Goal: Transaction & Acquisition: Purchase product/service

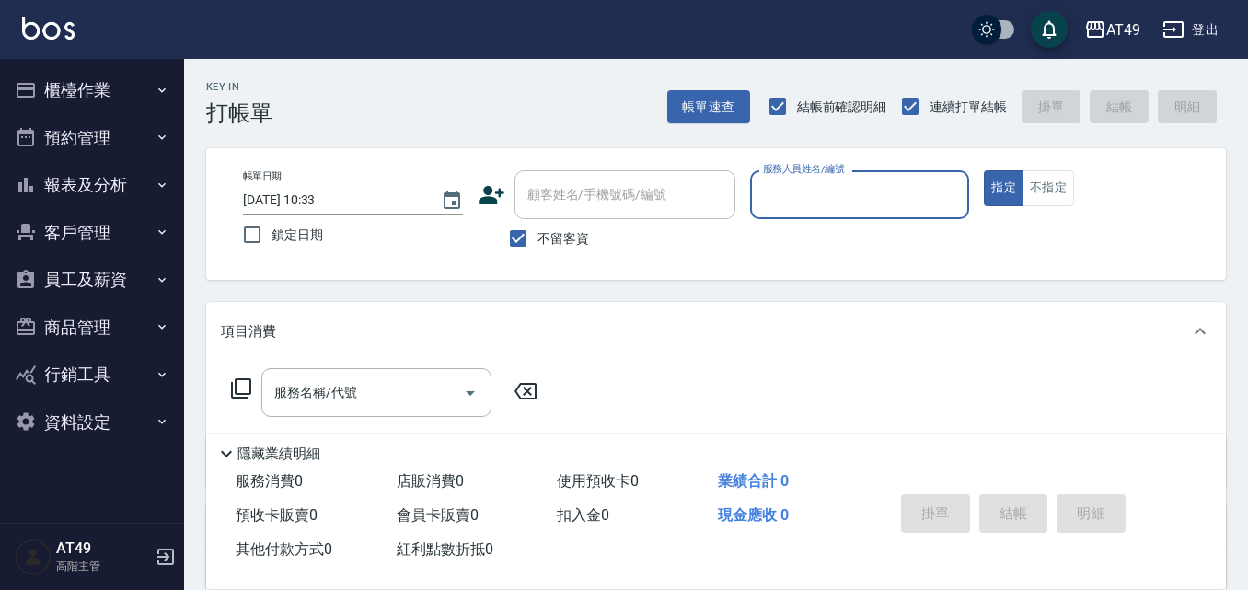
click at [52, 85] on button "櫃檯作業" at bounding box center [91, 90] width 169 height 48
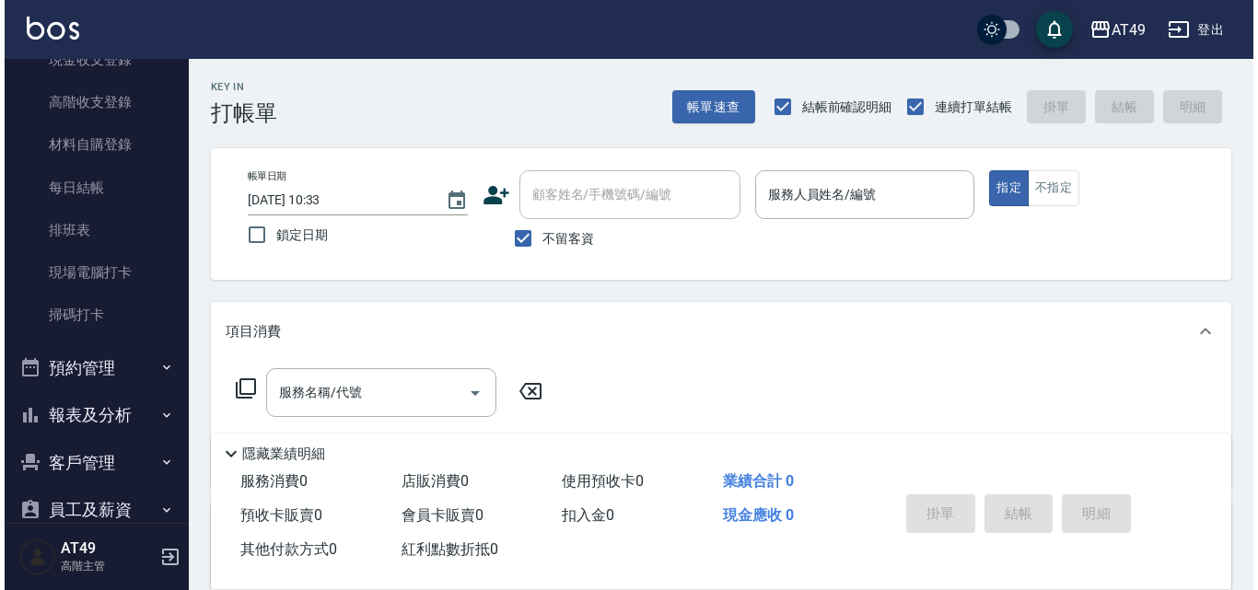
scroll to position [368, 0]
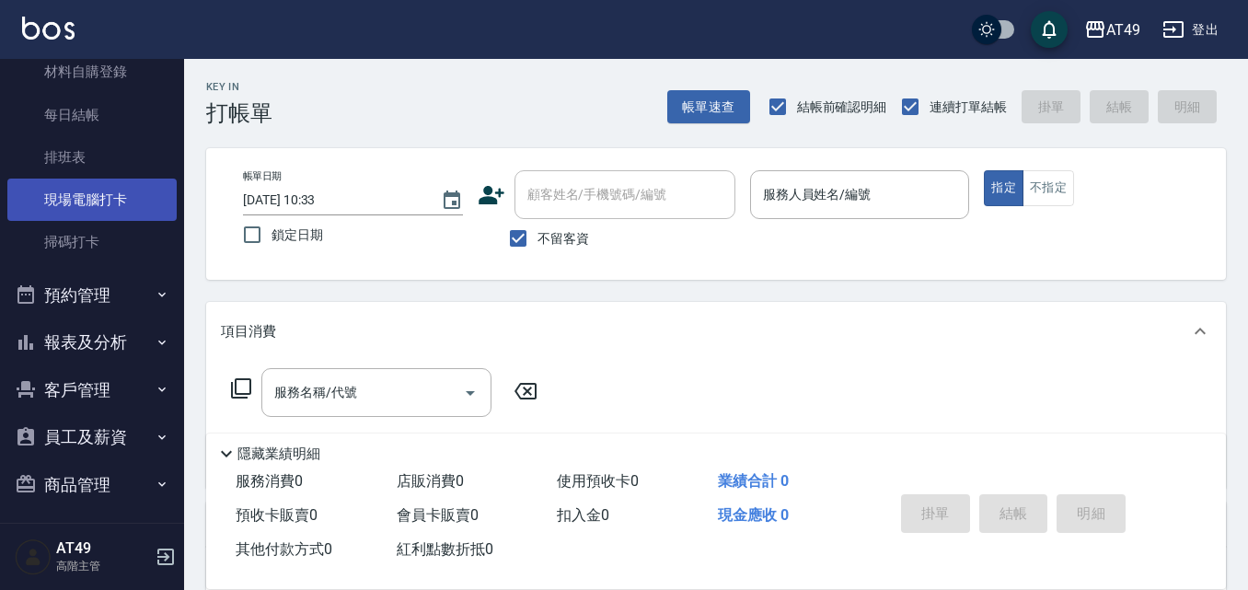
click at [109, 196] on link "現場電腦打卡" at bounding box center [91, 200] width 169 height 42
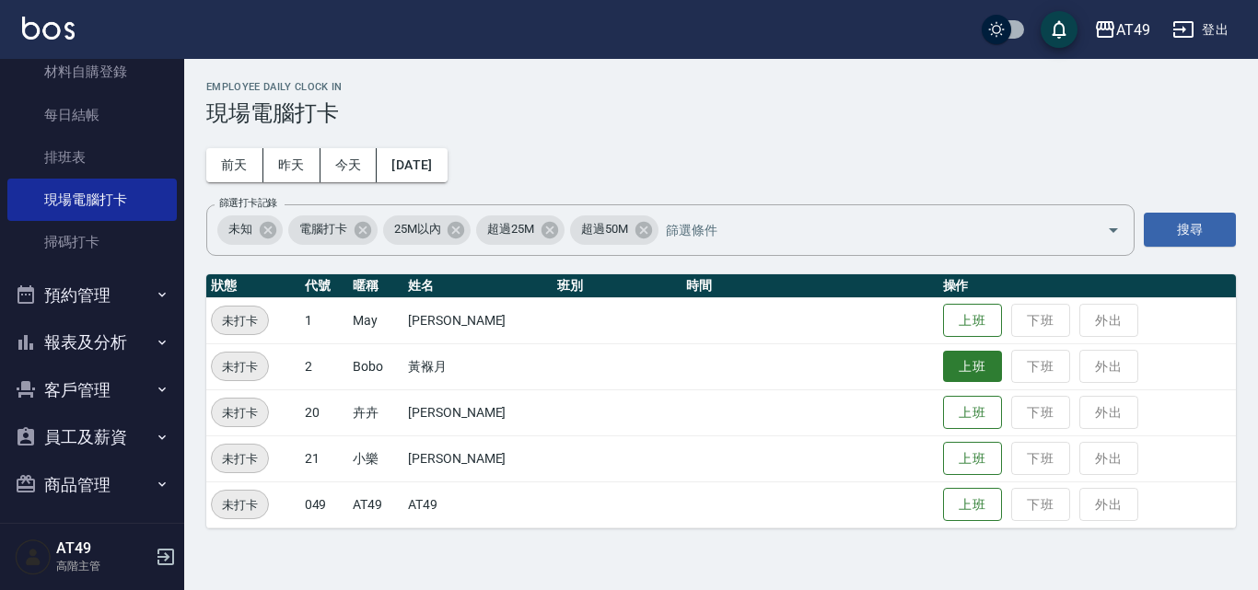
click at [956, 369] on button "上班" at bounding box center [972, 367] width 59 height 32
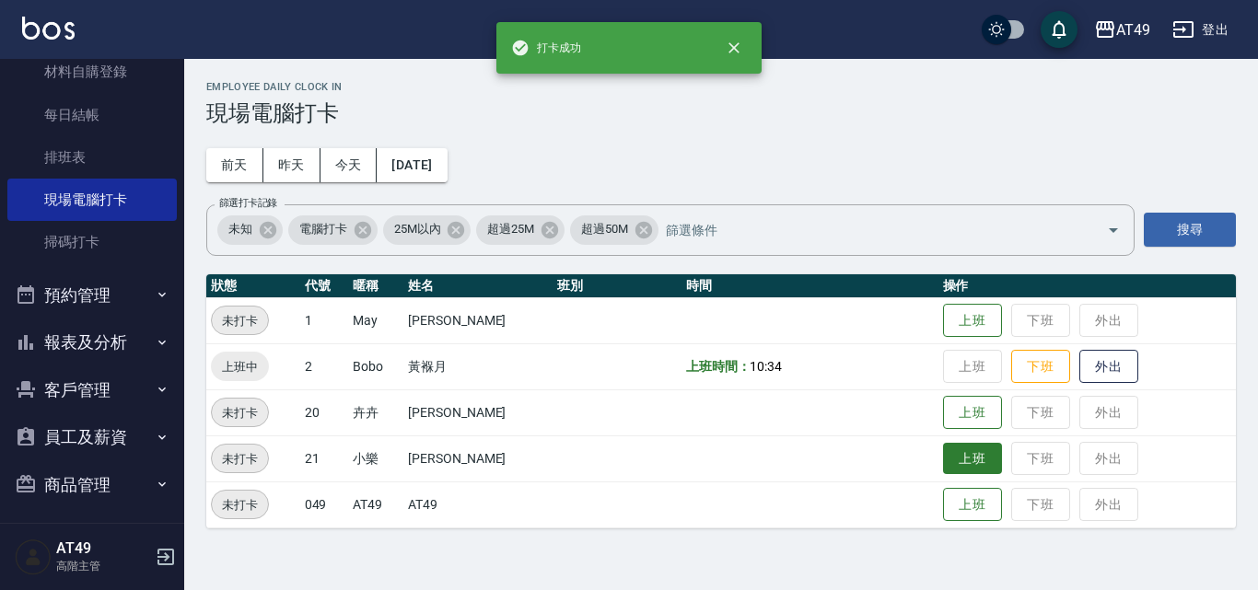
click at [972, 464] on button "上班" at bounding box center [972, 459] width 59 height 32
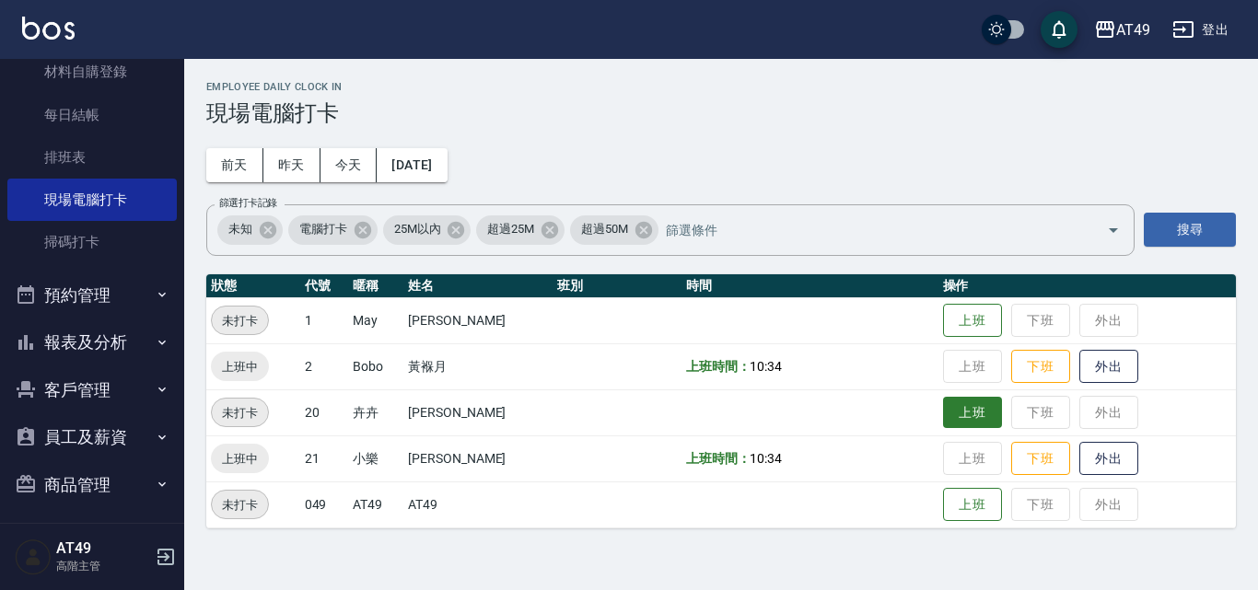
click at [972, 406] on button "上班" at bounding box center [972, 413] width 59 height 32
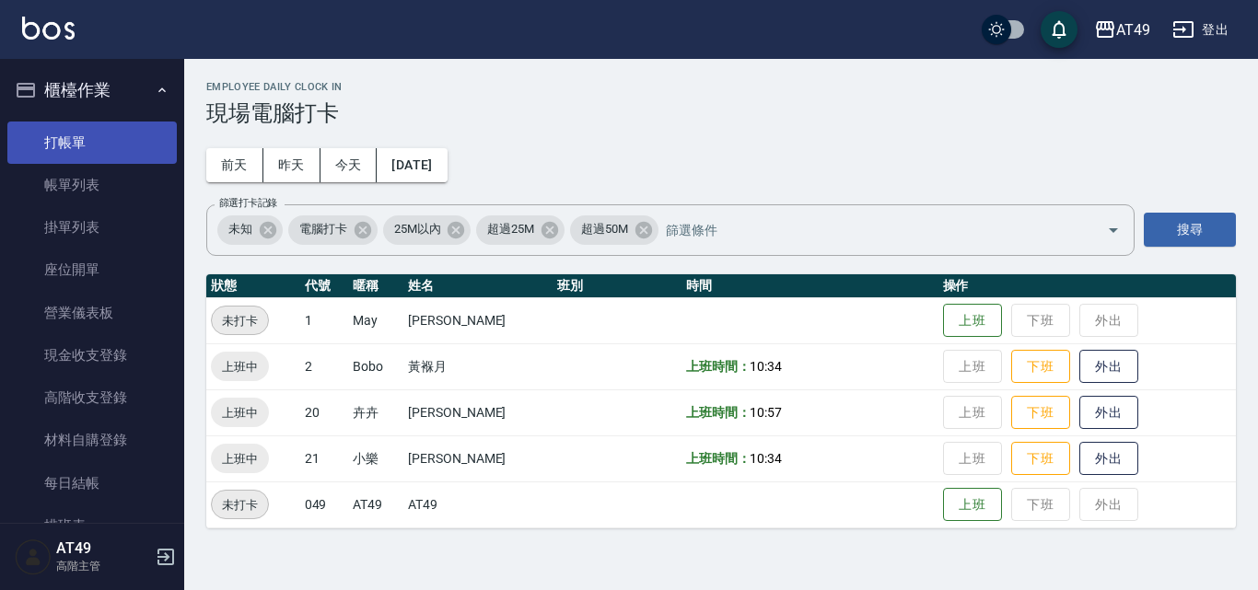
click at [88, 147] on link "打帳單" at bounding box center [91, 143] width 169 height 42
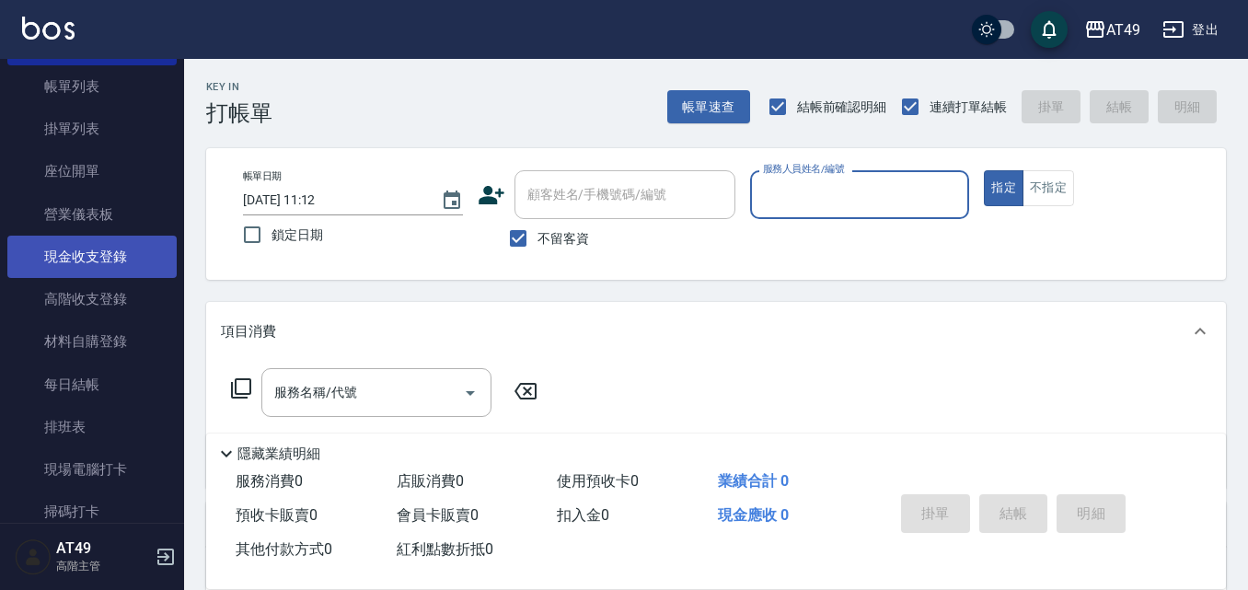
scroll to position [470, 0]
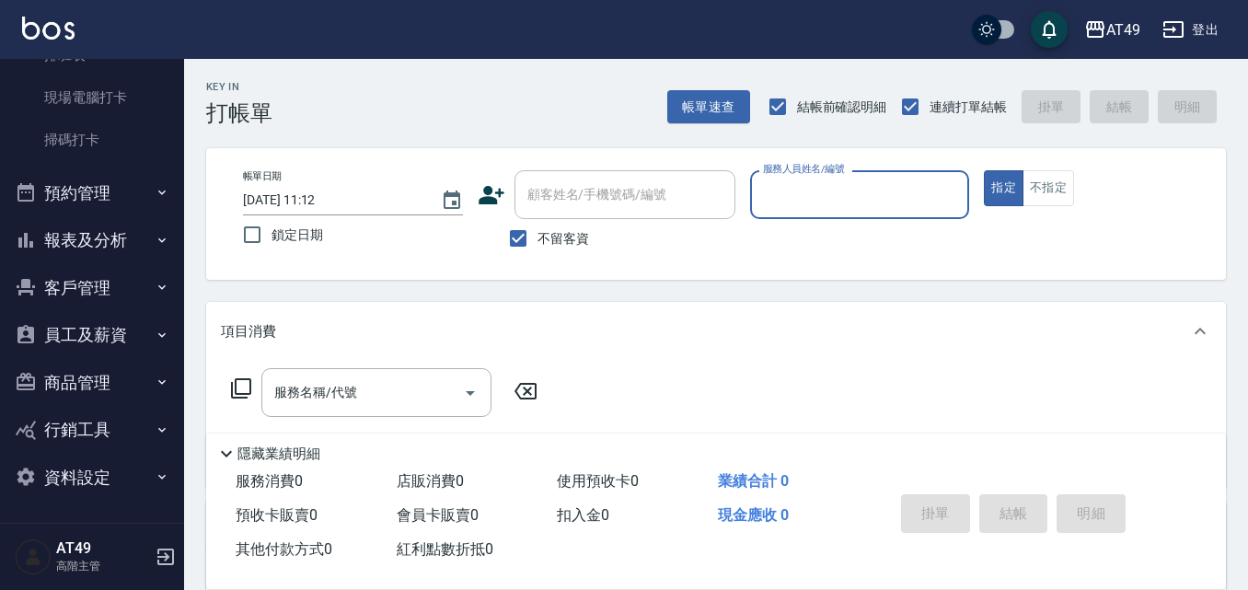
click at [81, 239] on button "報表及分析" at bounding box center [91, 240] width 169 height 48
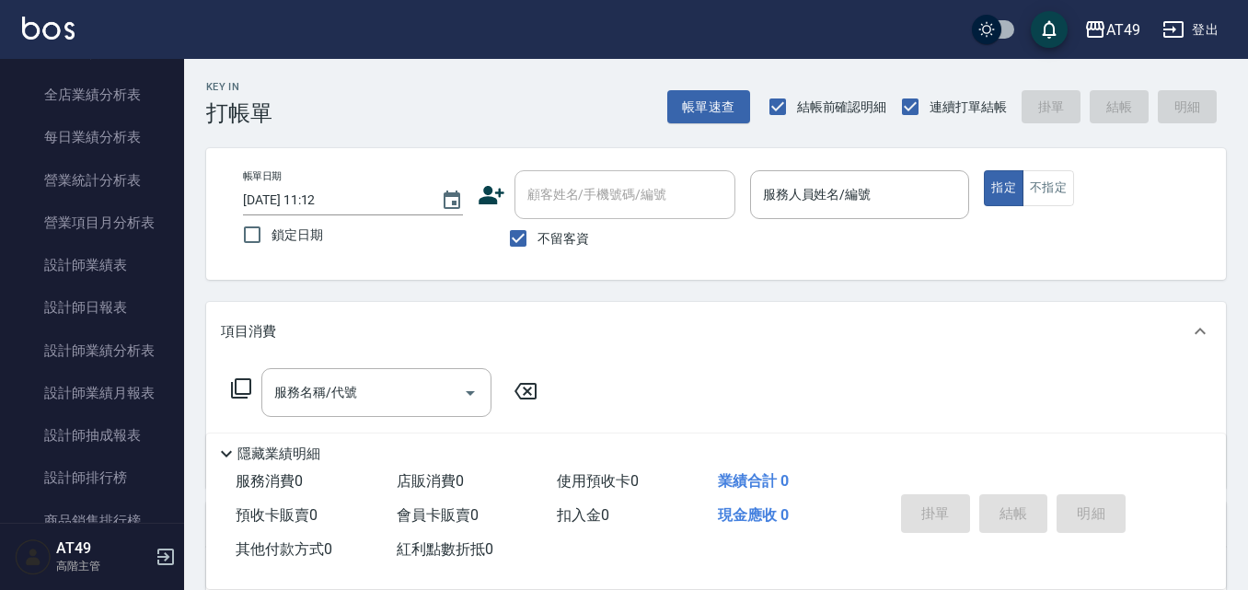
scroll to position [1115, 0]
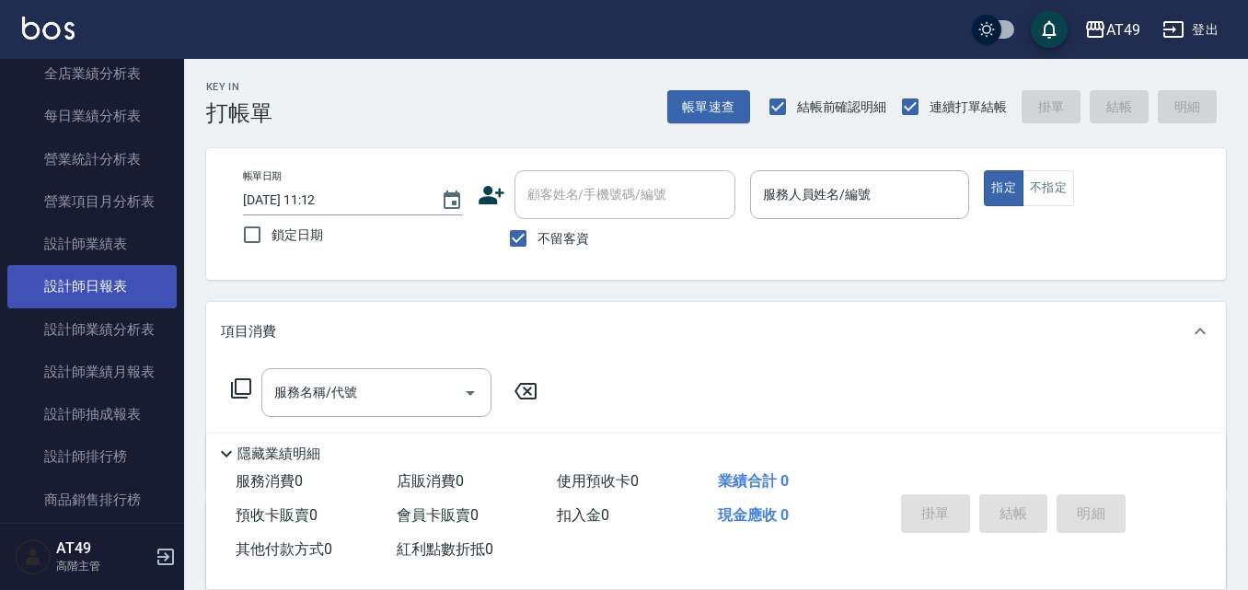
click at [80, 271] on link "設計師日報表" at bounding box center [91, 286] width 169 height 42
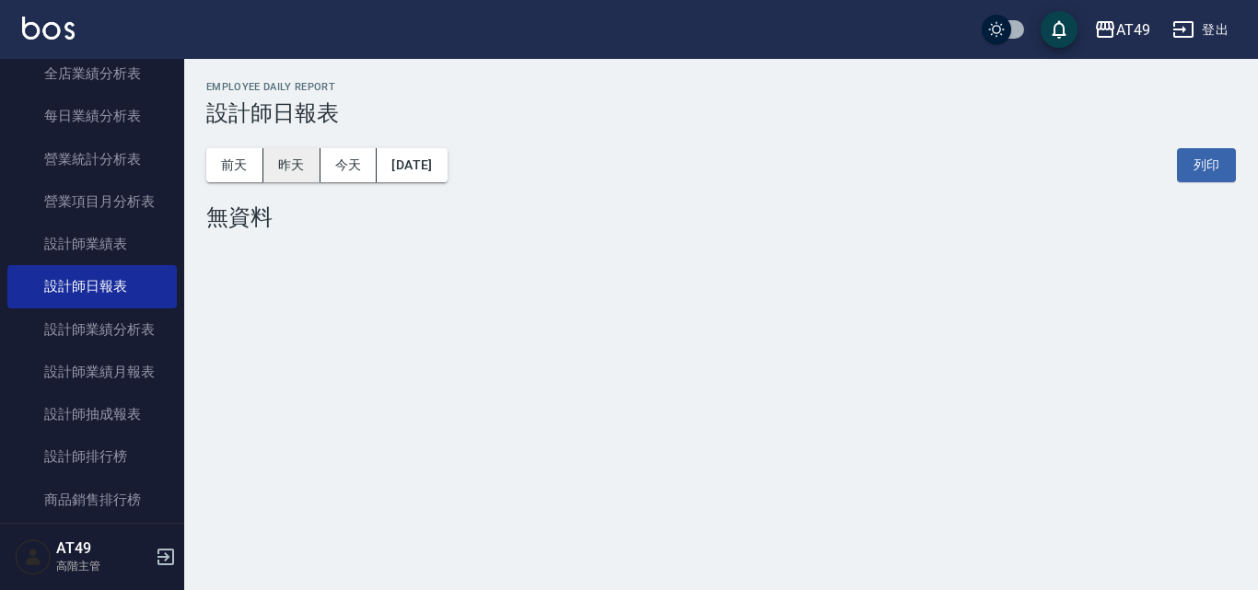
click at [303, 151] on button "昨天" at bounding box center [291, 165] width 57 height 34
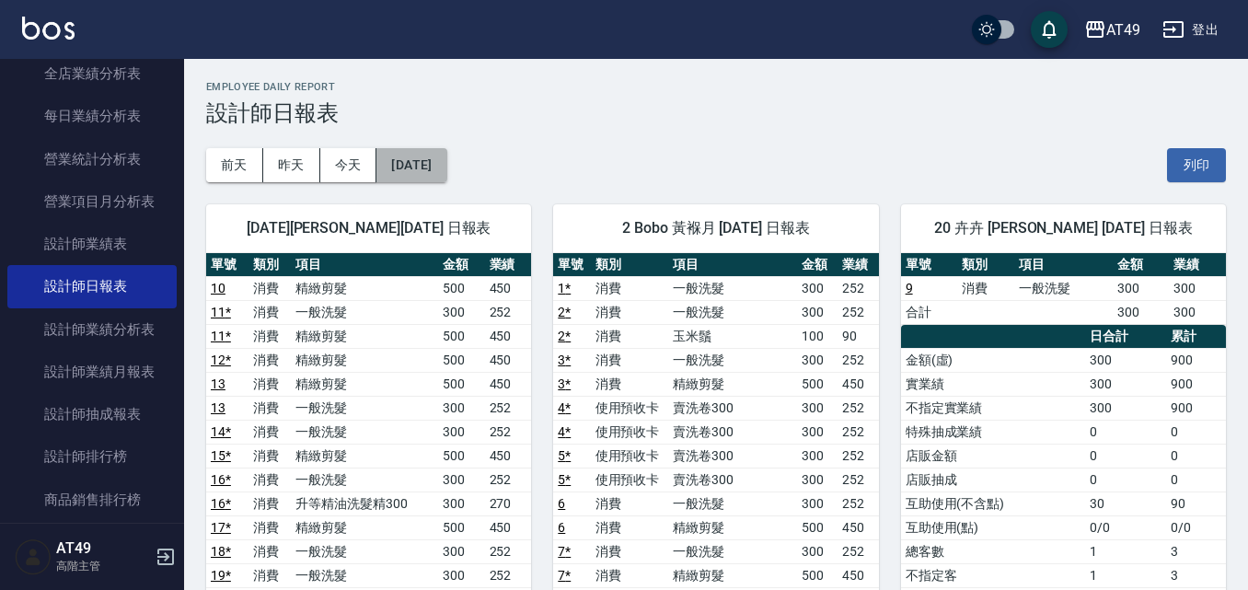
click at [447, 162] on button "[DATE]" at bounding box center [412, 165] width 70 height 34
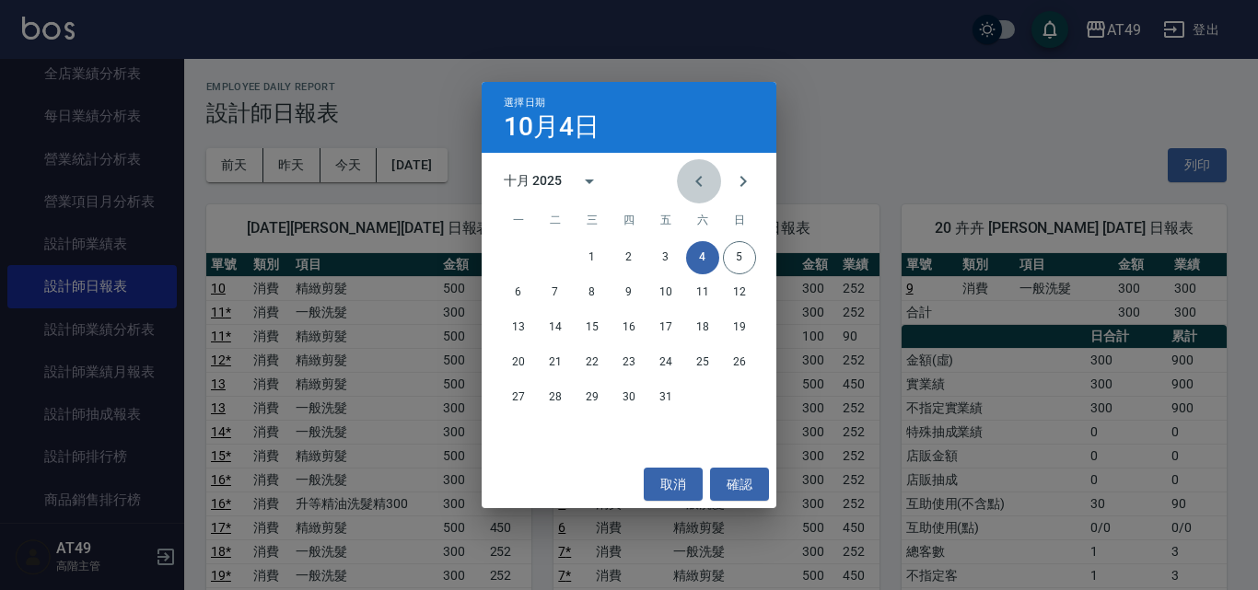
click at [700, 181] on icon "Previous month" at bounding box center [699, 181] width 22 height 22
click at [628, 261] on button "4" at bounding box center [628, 257] width 33 height 33
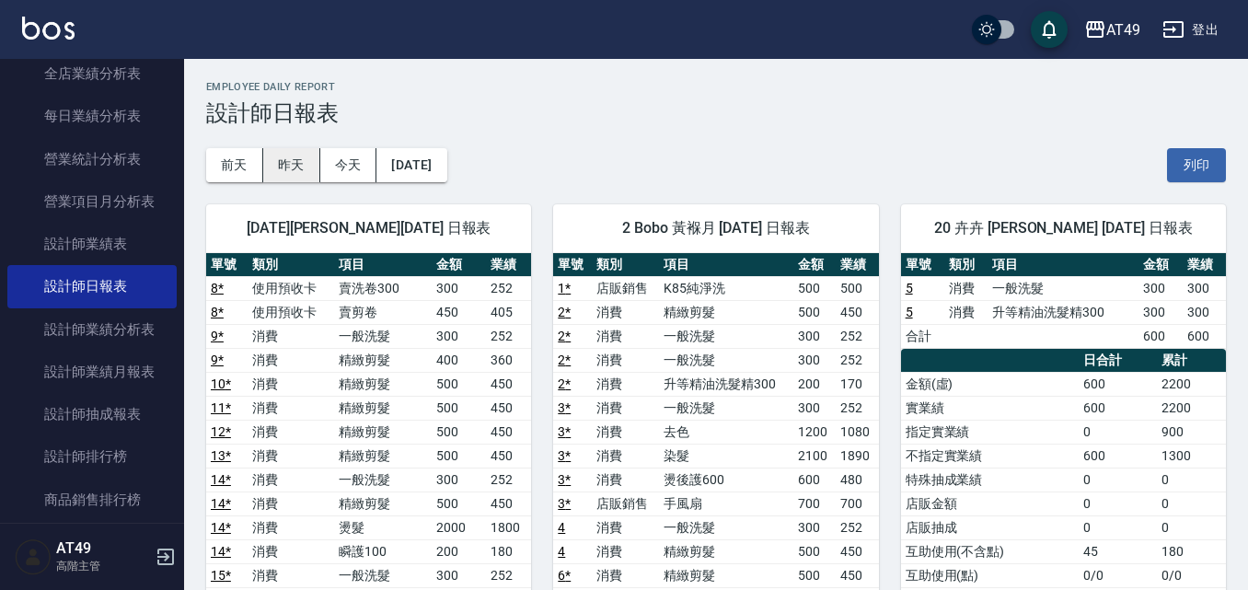
click at [311, 164] on button "昨天" at bounding box center [291, 165] width 57 height 34
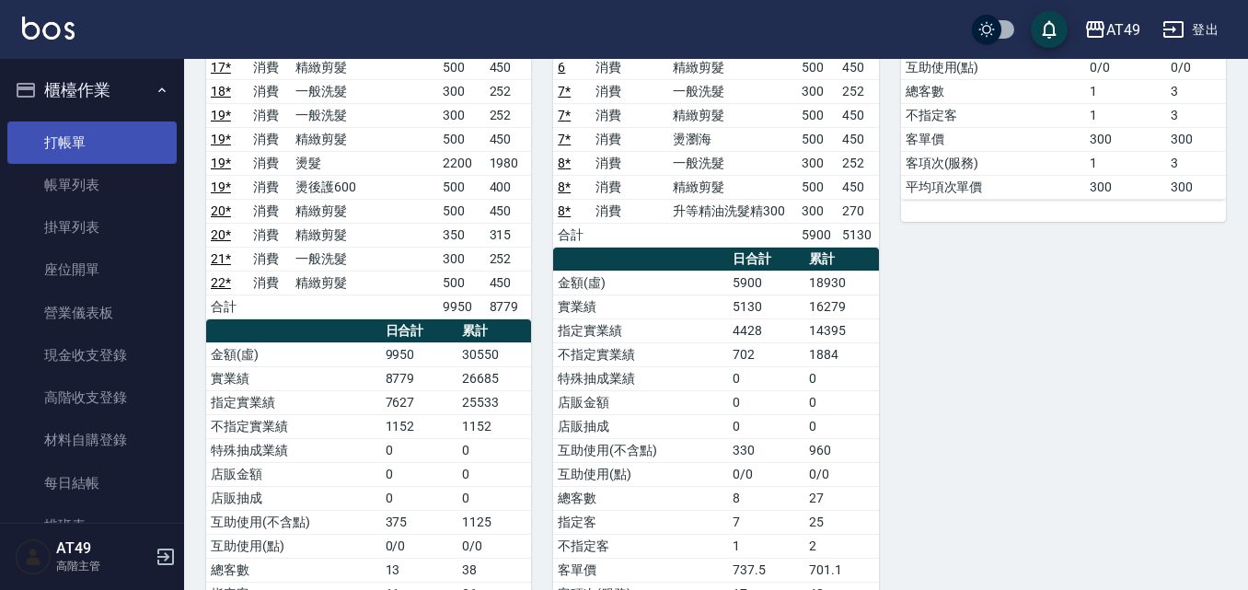
click at [91, 131] on link "打帳單" at bounding box center [91, 143] width 169 height 42
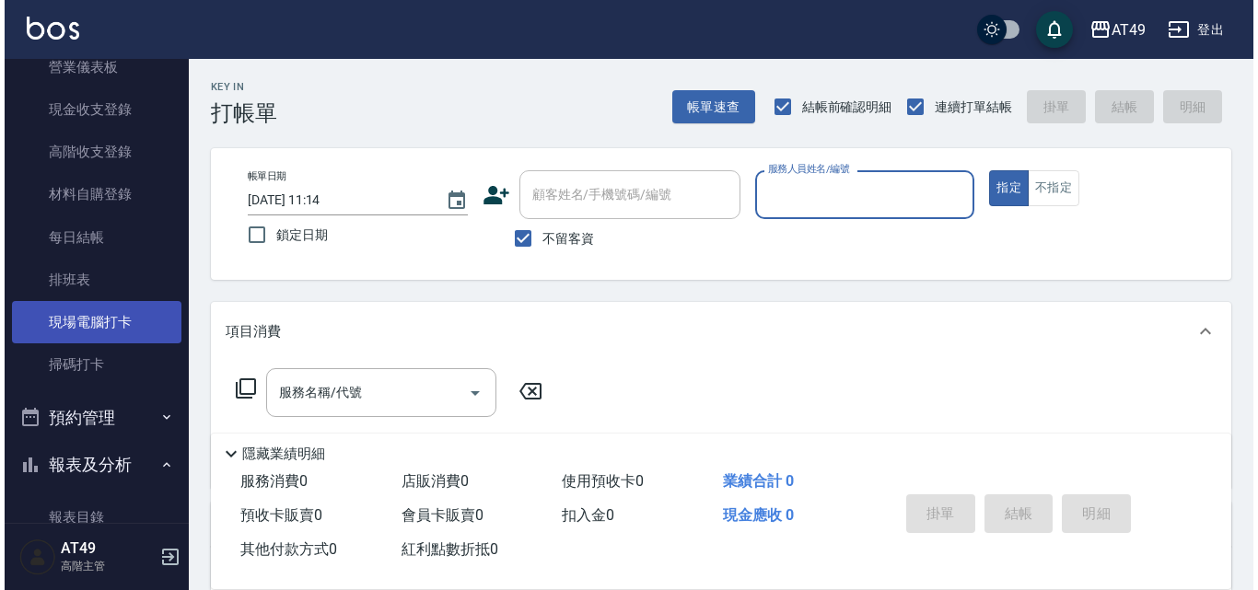
scroll to position [276, 0]
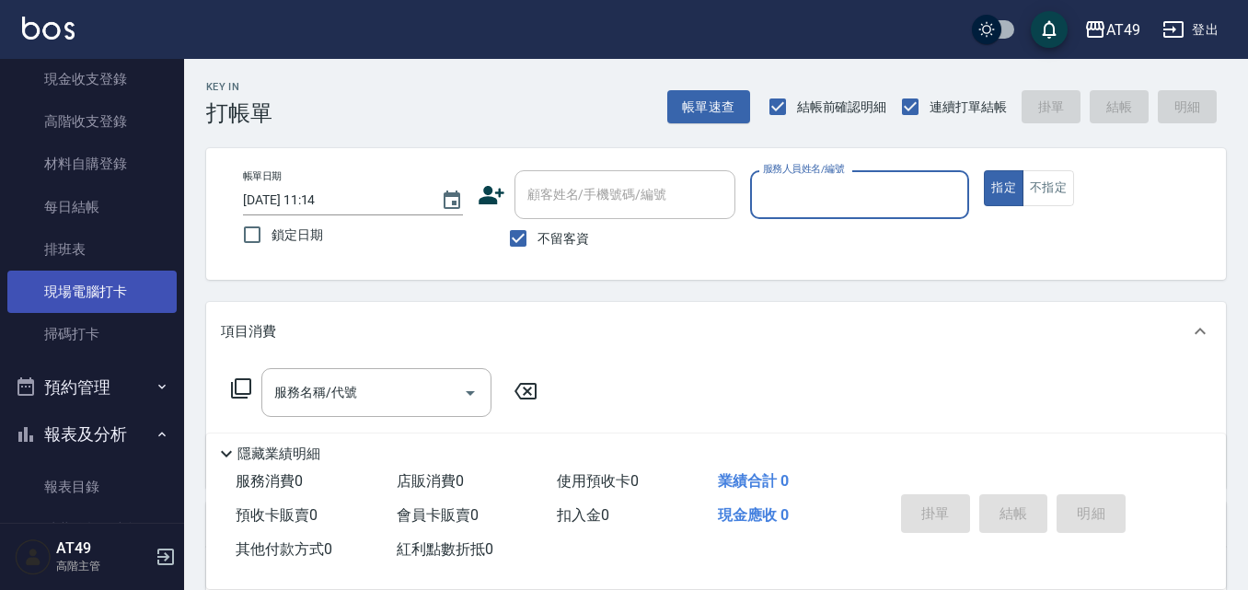
click at [85, 294] on link "現場電腦打卡" at bounding box center [91, 292] width 169 height 42
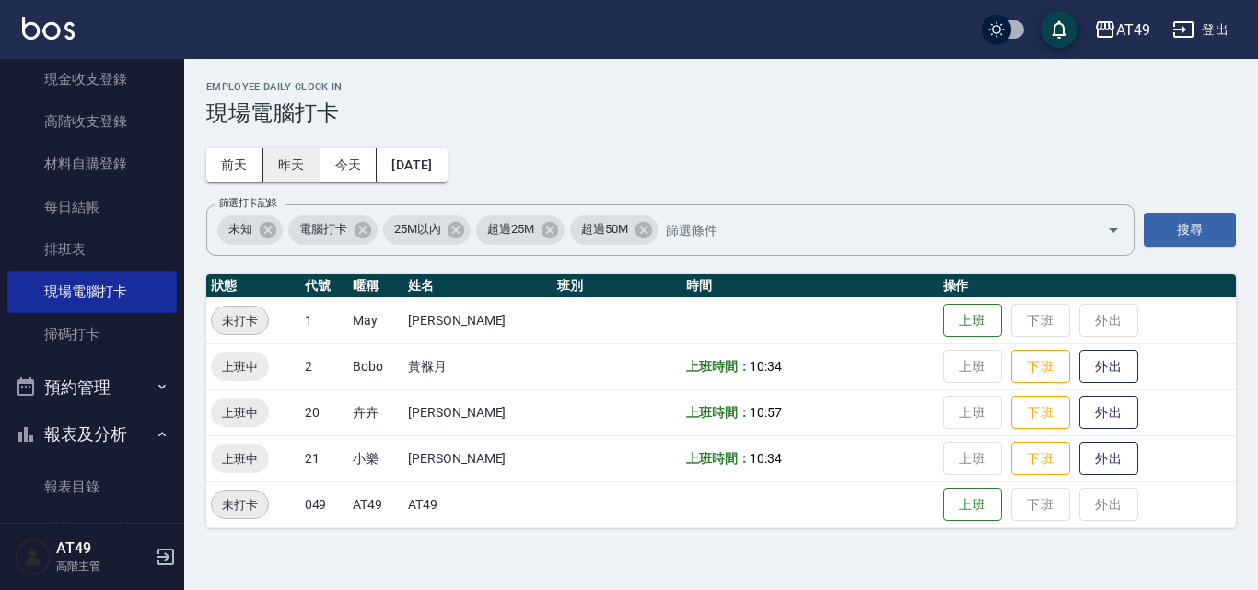
click at [297, 174] on button "昨天" at bounding box center [291, 165] width 57 height 34
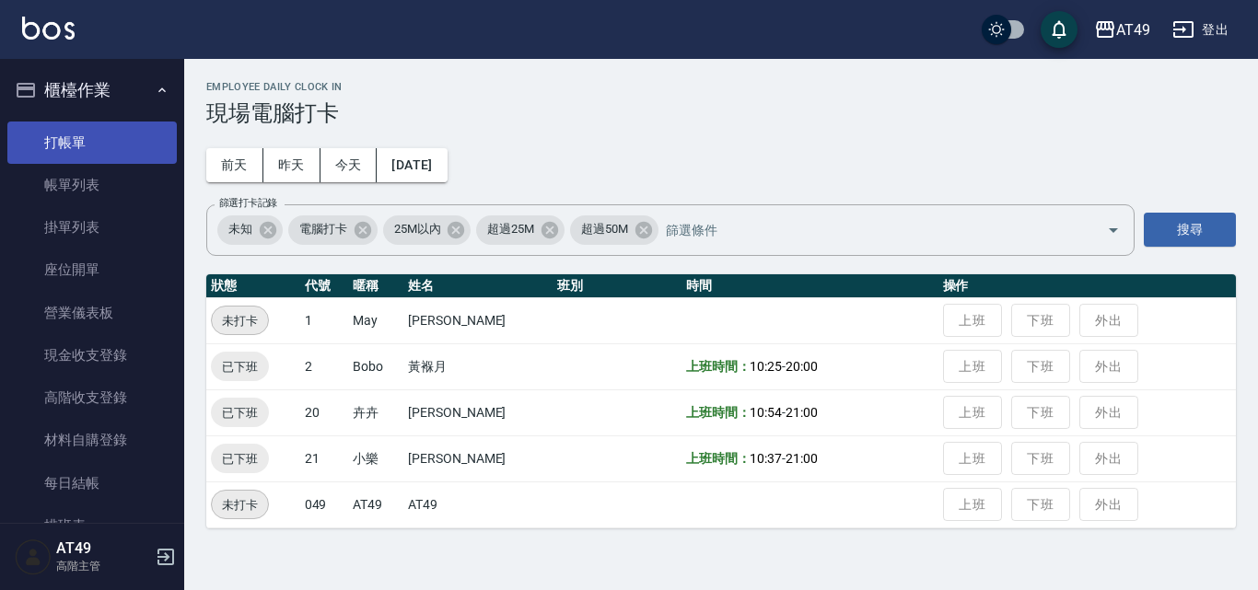
click at [62, 138] on link "打帳單" at bounding box center [91, 143] width 169 height 42
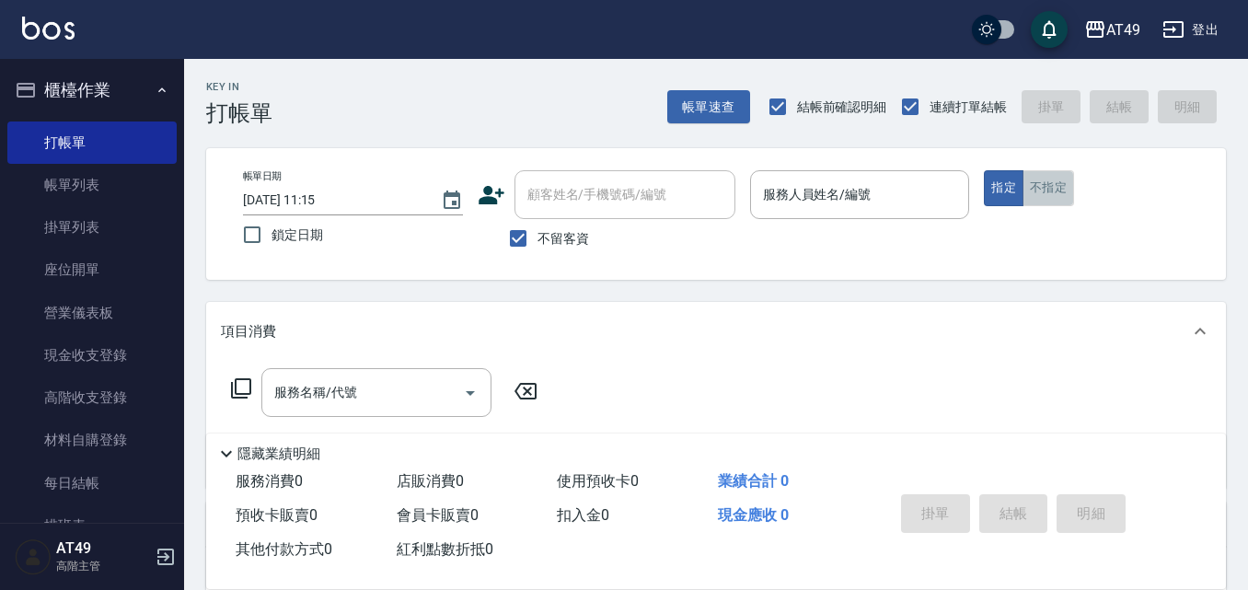
click at [1065, 192] on button "不指定" at bounding box center [1049, 188] width 52 height 36
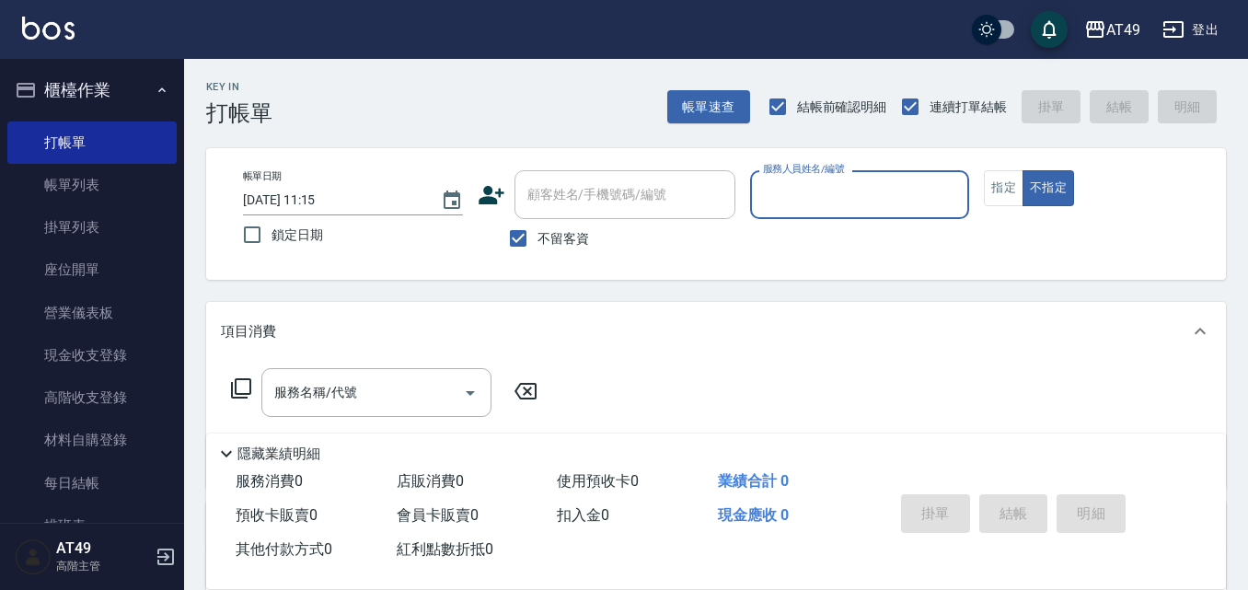
click at [924, 207] on input "服務人員姓名/編號" at bounding box center [860, 195] width 203 height 32
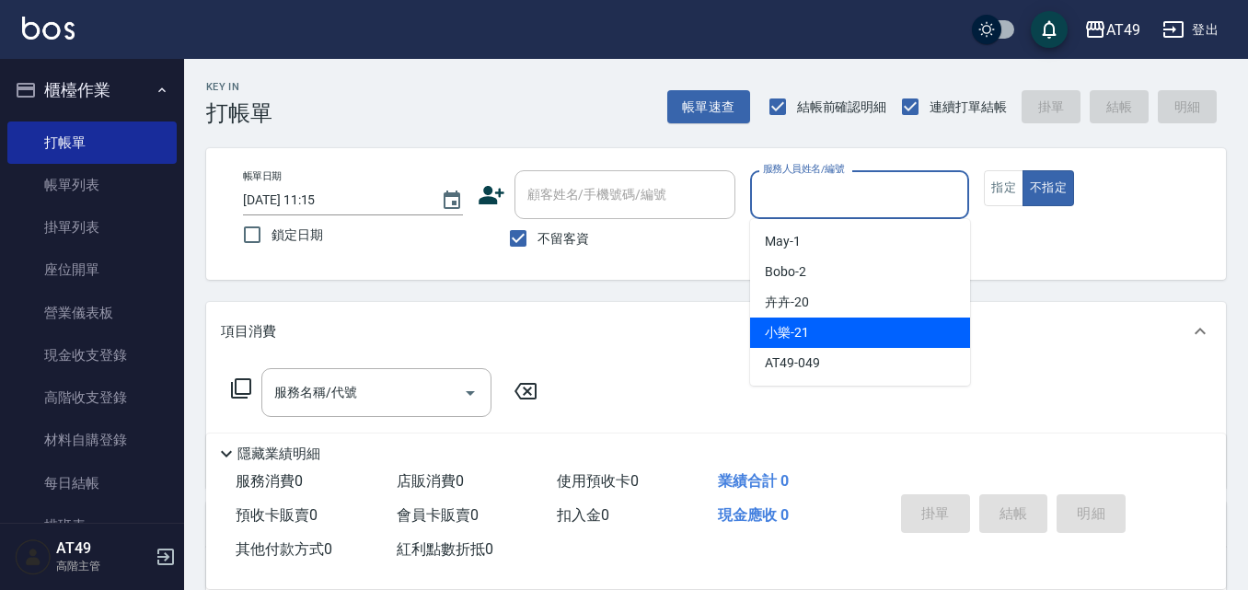
type button "false"
type input "小樂-21"
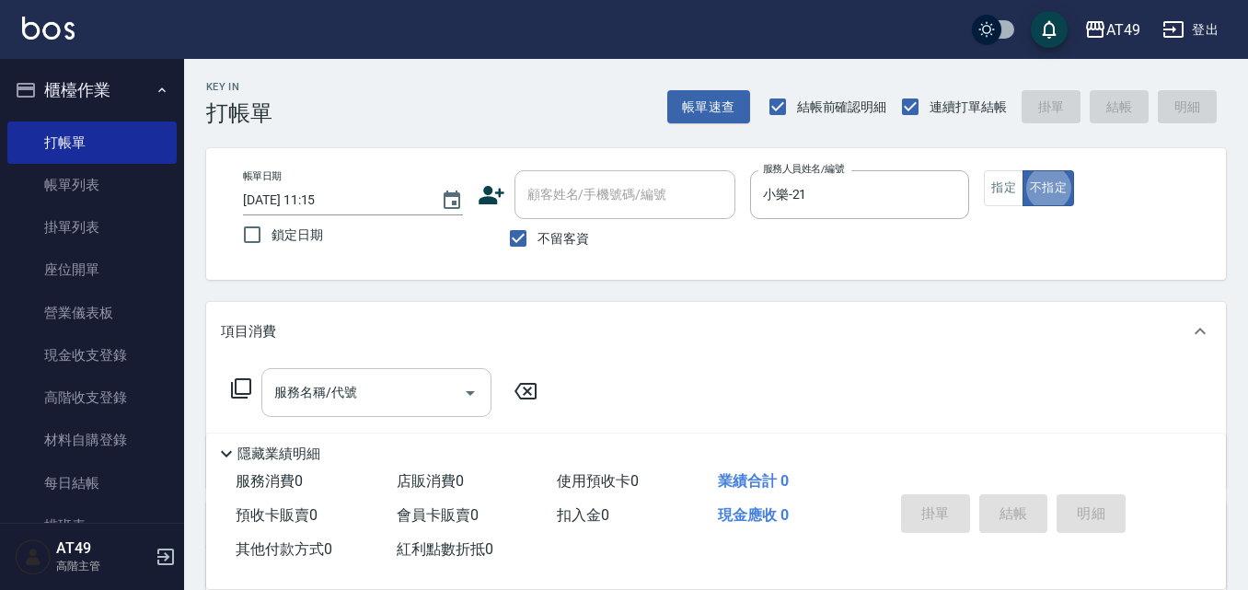
click at [458, 385] on button "Open" at bounding box center [470, 392] width 29 height 29
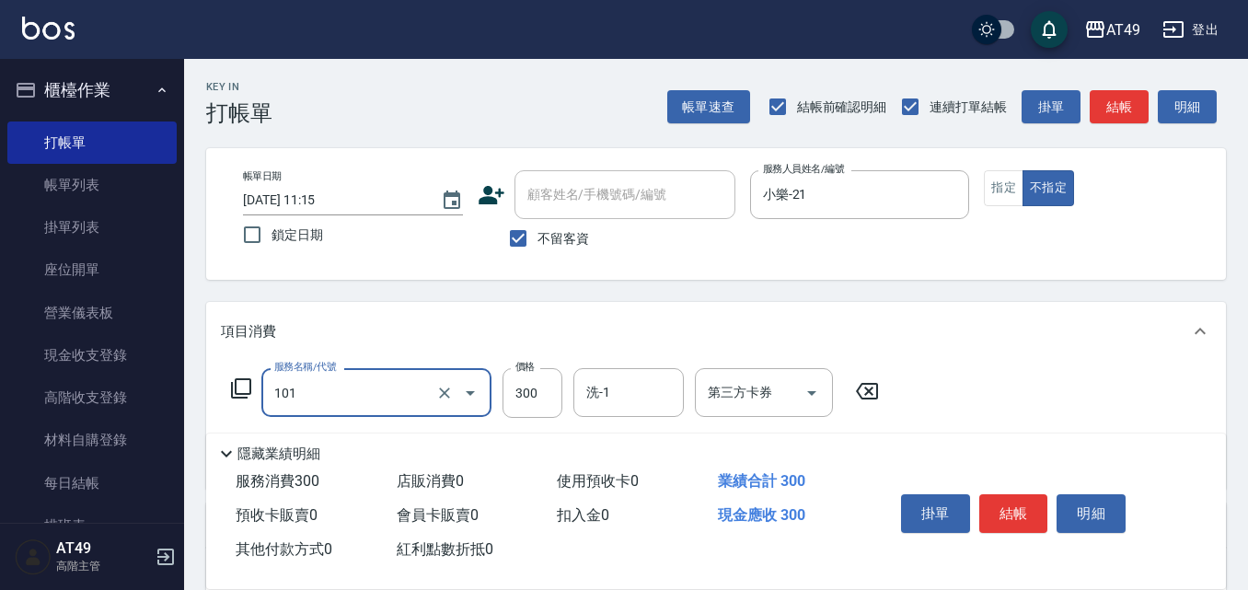
type input "一般洗髮(101)"
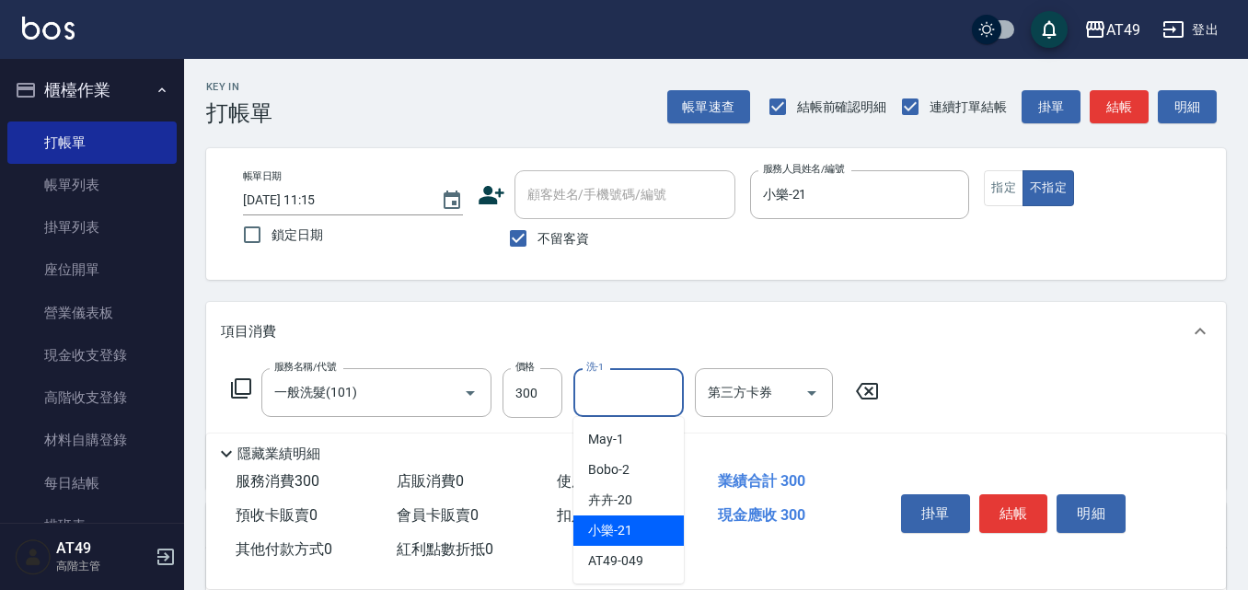
type input "小樂-21"
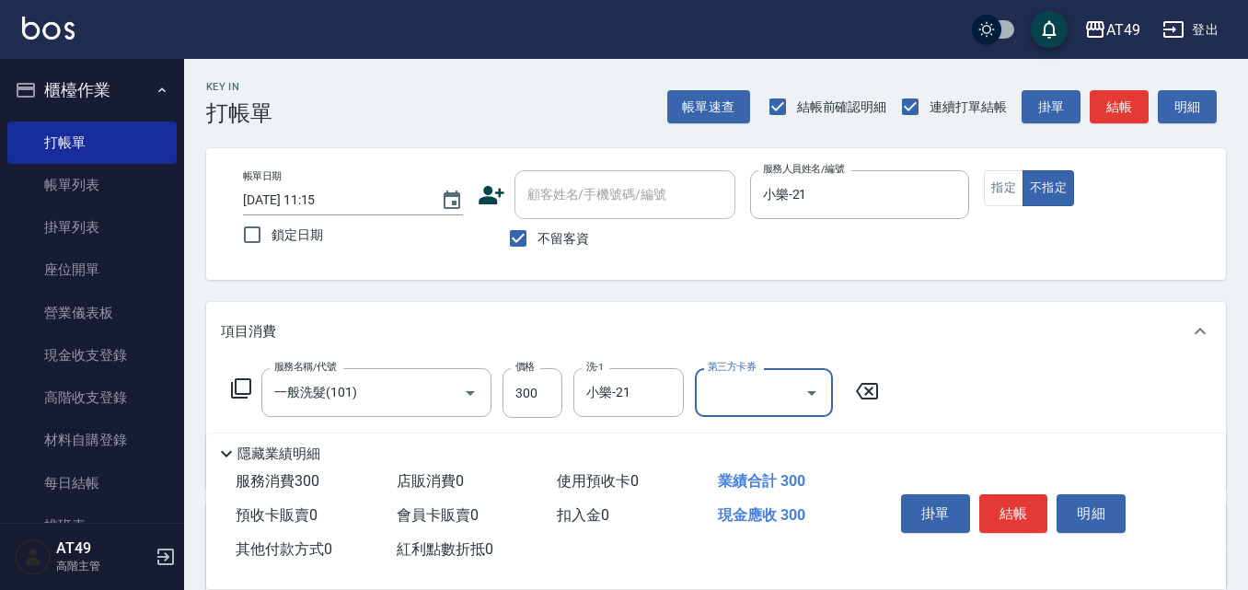
click at [813, 395] on icon "Open" at bounding box center [812, 393] width 22 height 22
click at [913, 419] on div "服務名稱/代號 一般洗髮(101) 服務名稱/代號 價格 300 價格 洗-1 小樂-21 洗-1 第三方卡券 第三方卡券" at bounding box center [716, 425] width 1020 height 128
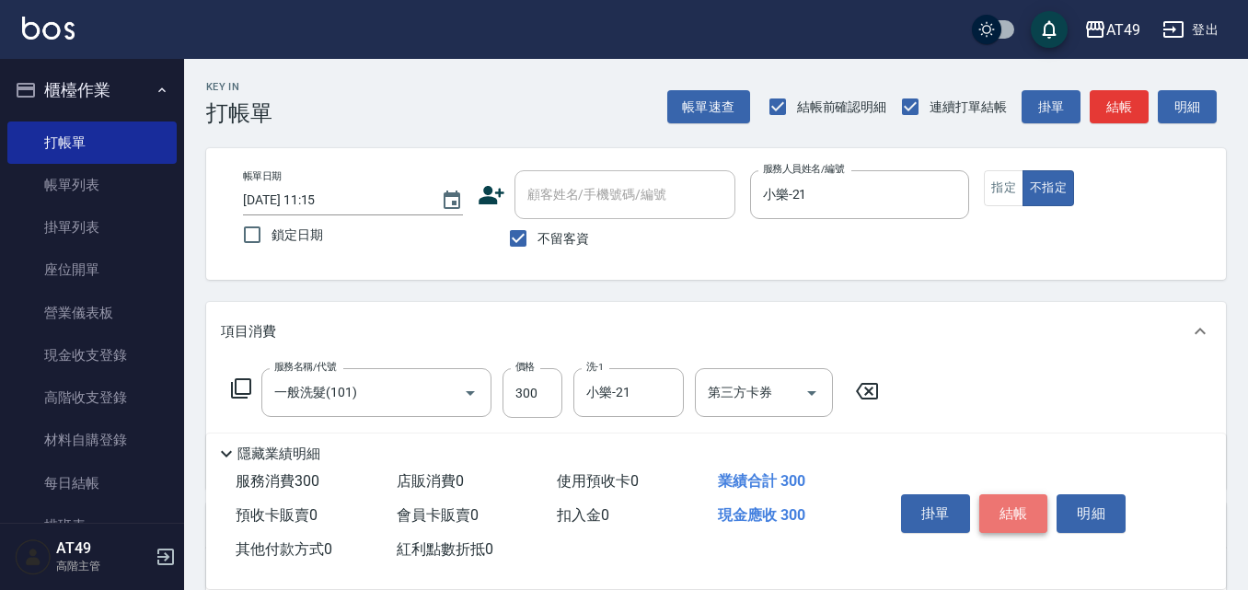
click at [1017, 503] on button "結帳" at bounding box center [1014, 513] width 69 height 39
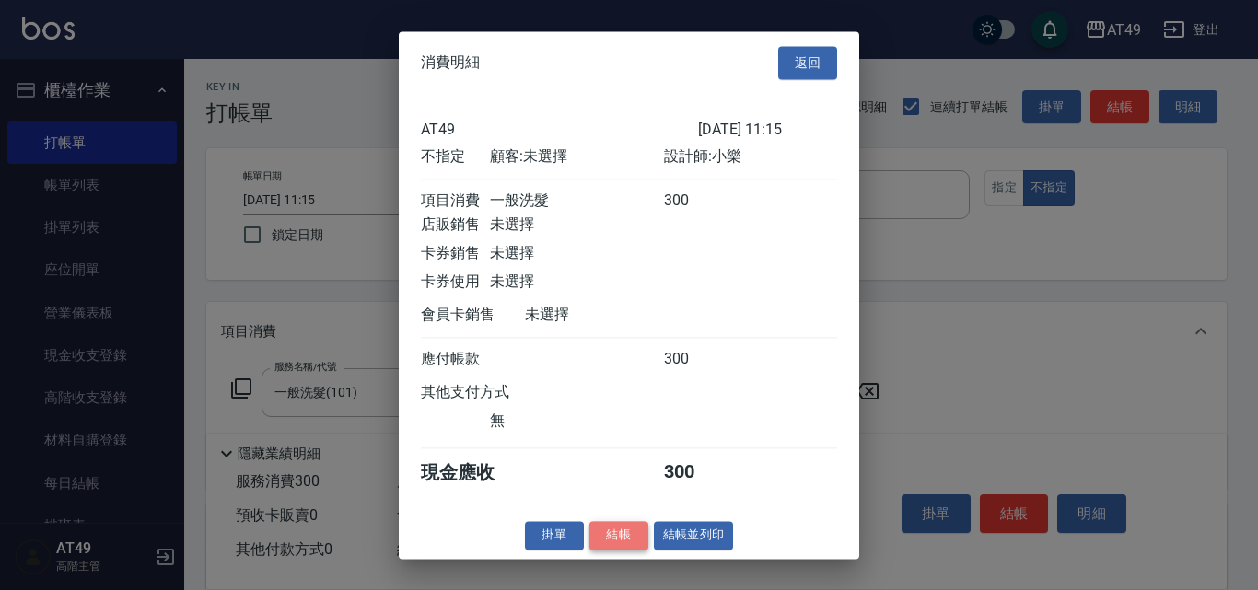
click at [636, 545] on button "結帳" at bounding box center [618, 535] width 59 height 29
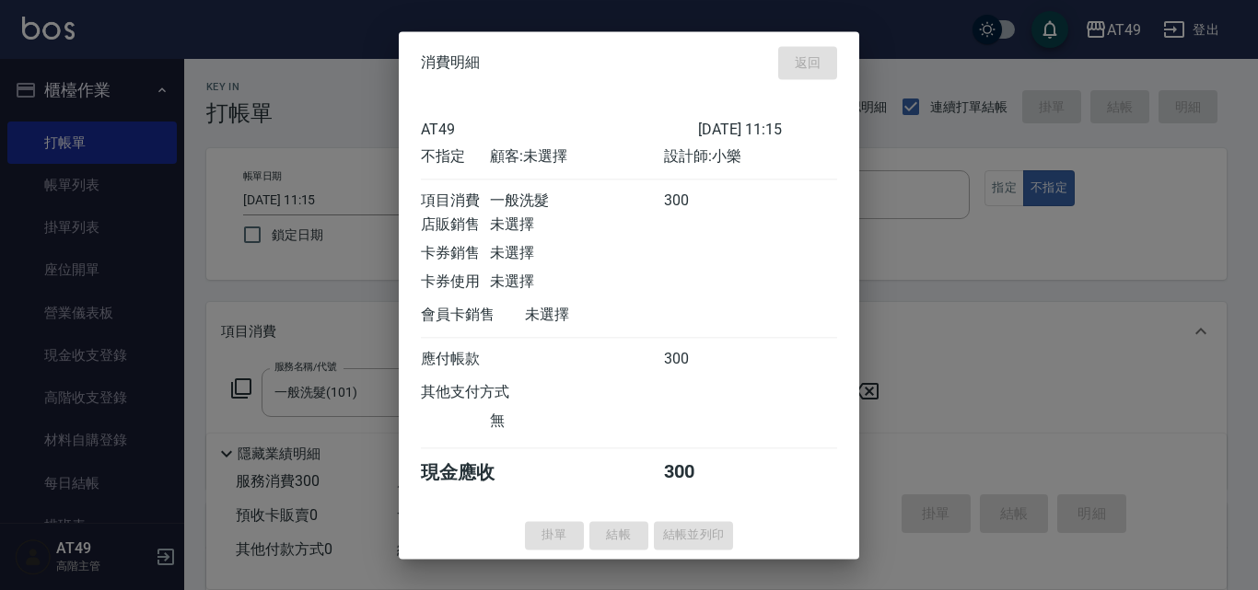
type input "[DATE] 12:01"
